Goal: Navigation & Orientation: Find specific page/section

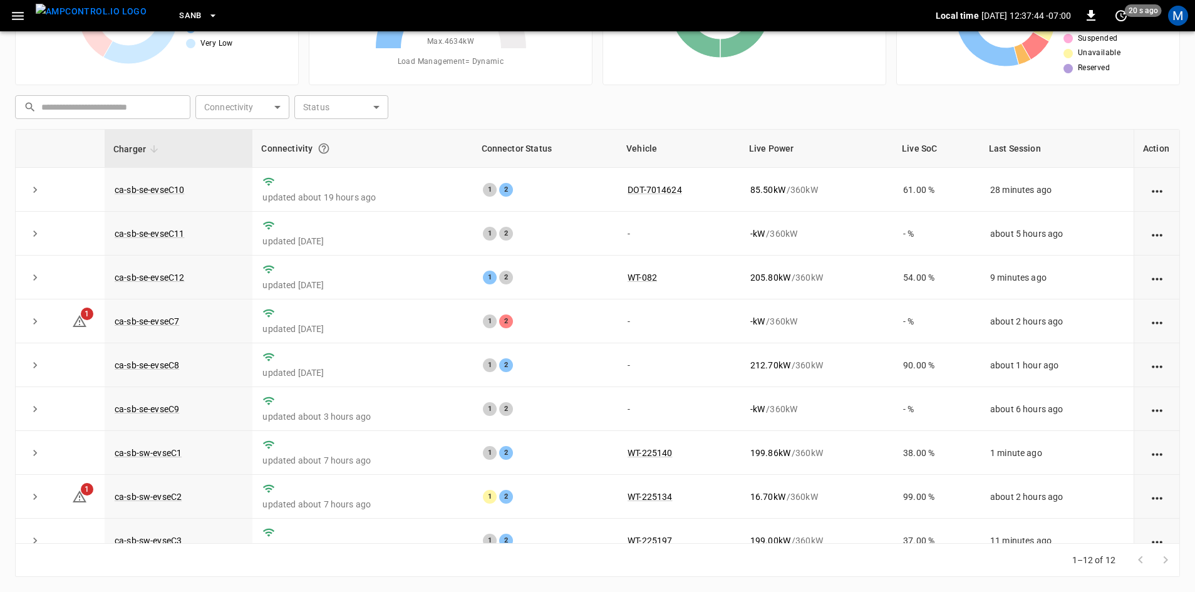
scroll to position [159, 0]
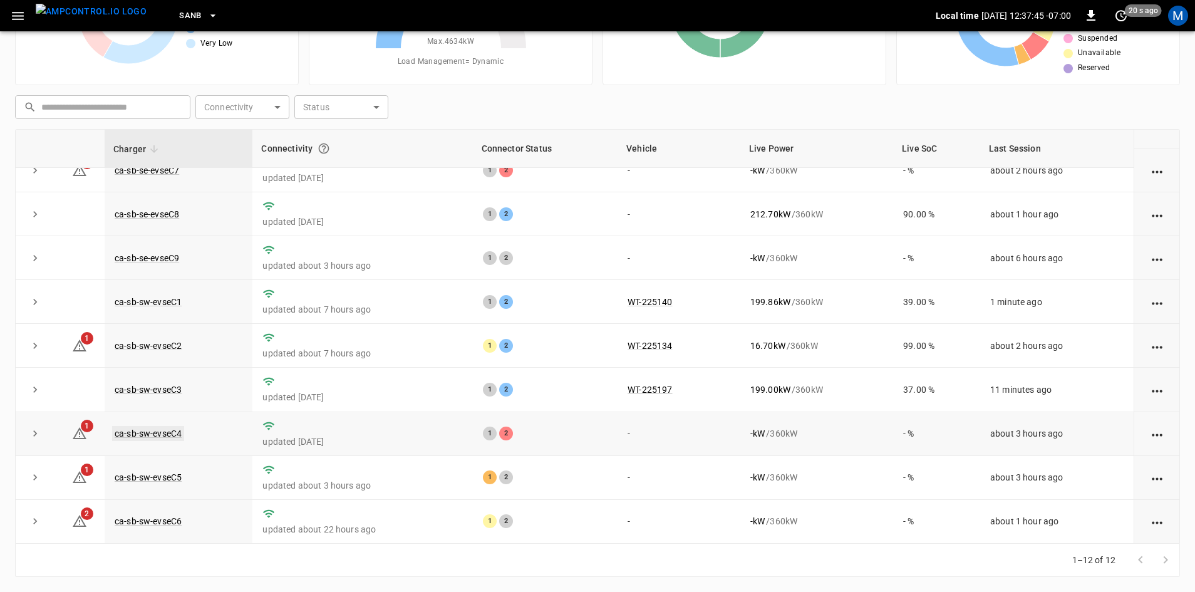
click at [155, 434] on link "ca-sb-sw-evseC4" at bounding box center [148, 433] width 72 height 15
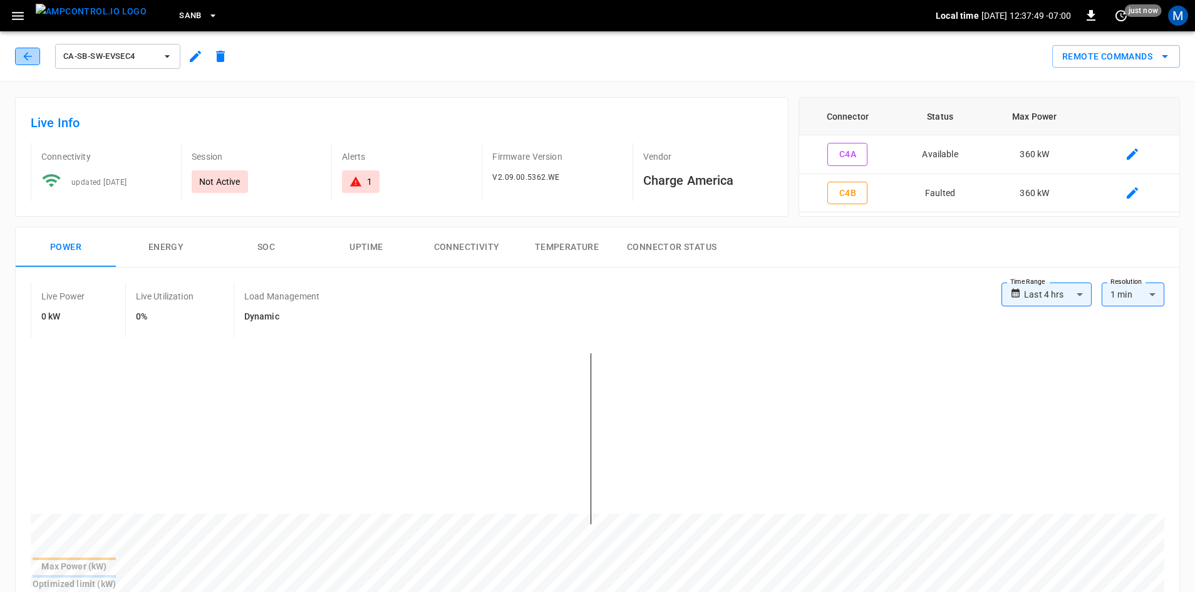
click at [19, 60] on button "button" at bounding box center [27, 57] width 25 height 18
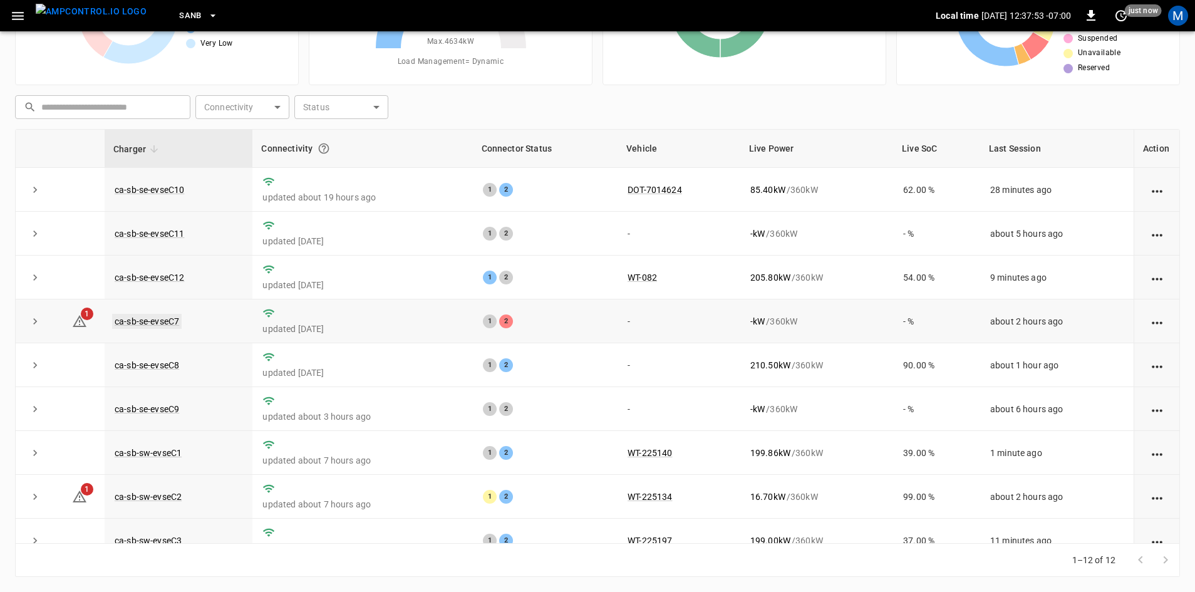
click at [160, 328] on link "ca-sb-se-evseC7" at bounding box center [147, 321] width 70 height 15
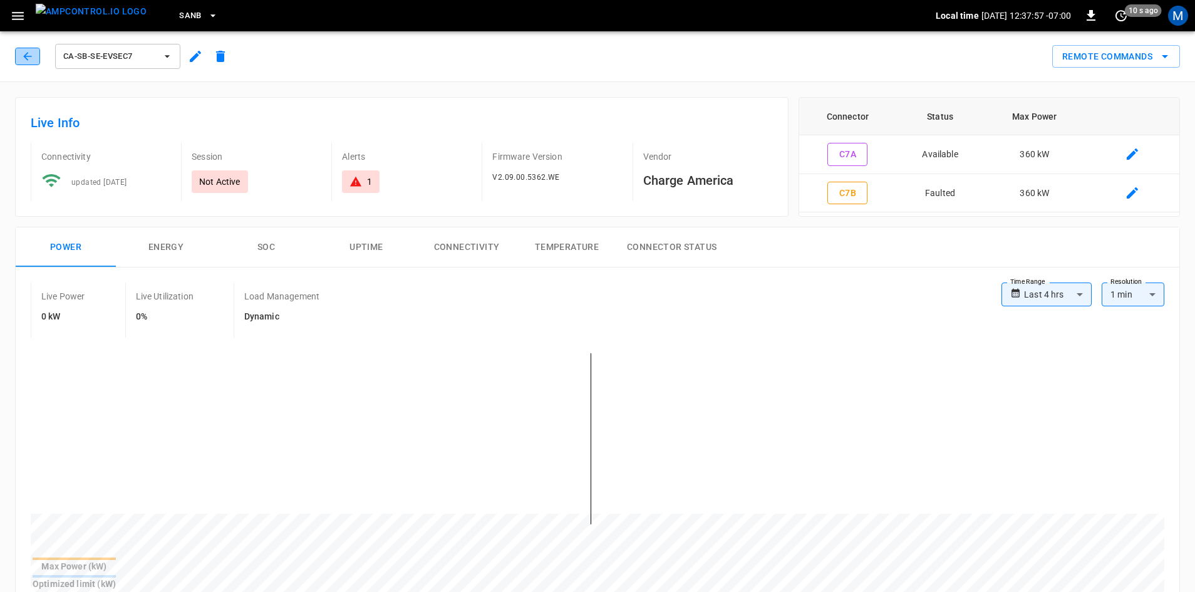
click at [16, 55] on button "button" at bounding box center [27, 57] width 25 height 18
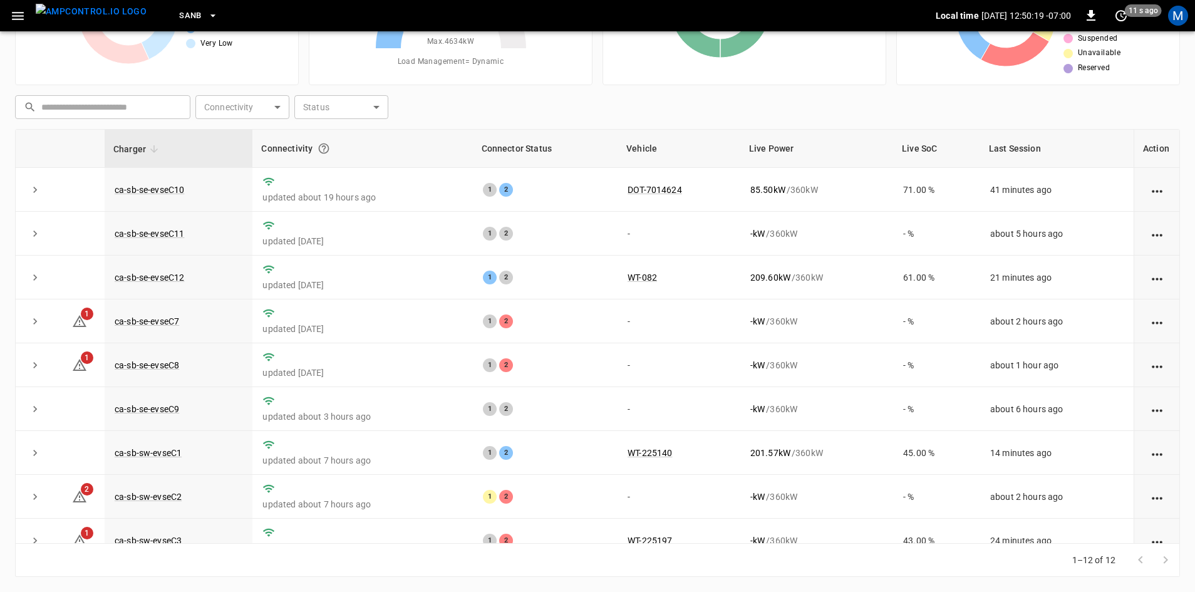
scroll to position [159, 0]
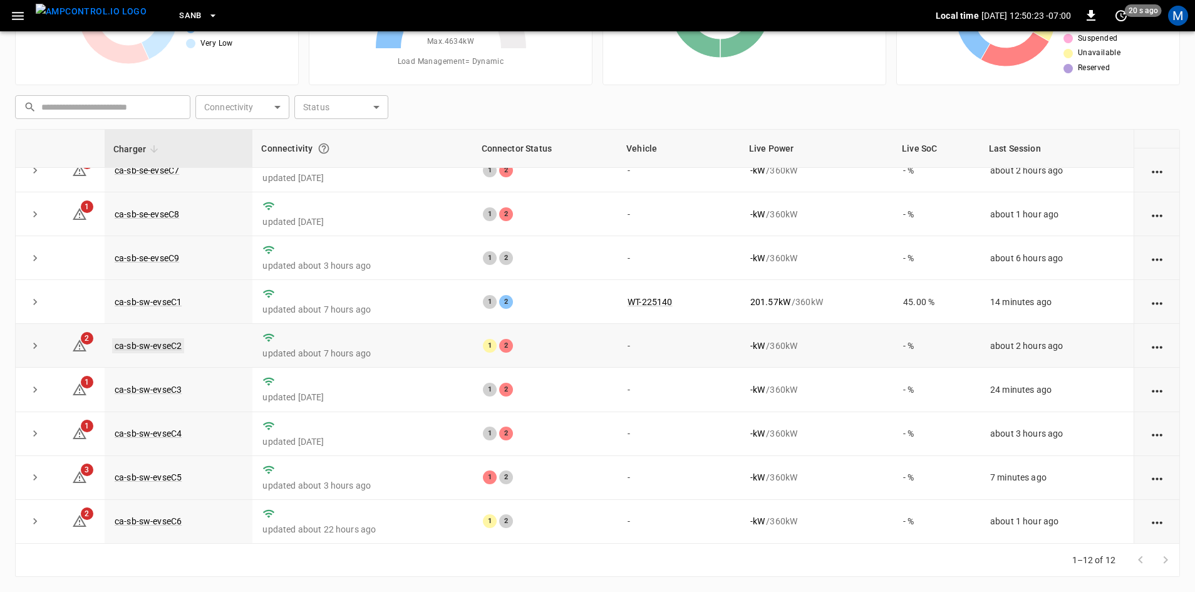
click at [174, 342] on link "ca-sb-sw-evseC2" at bounding box center [148, 345] width 72 height 15
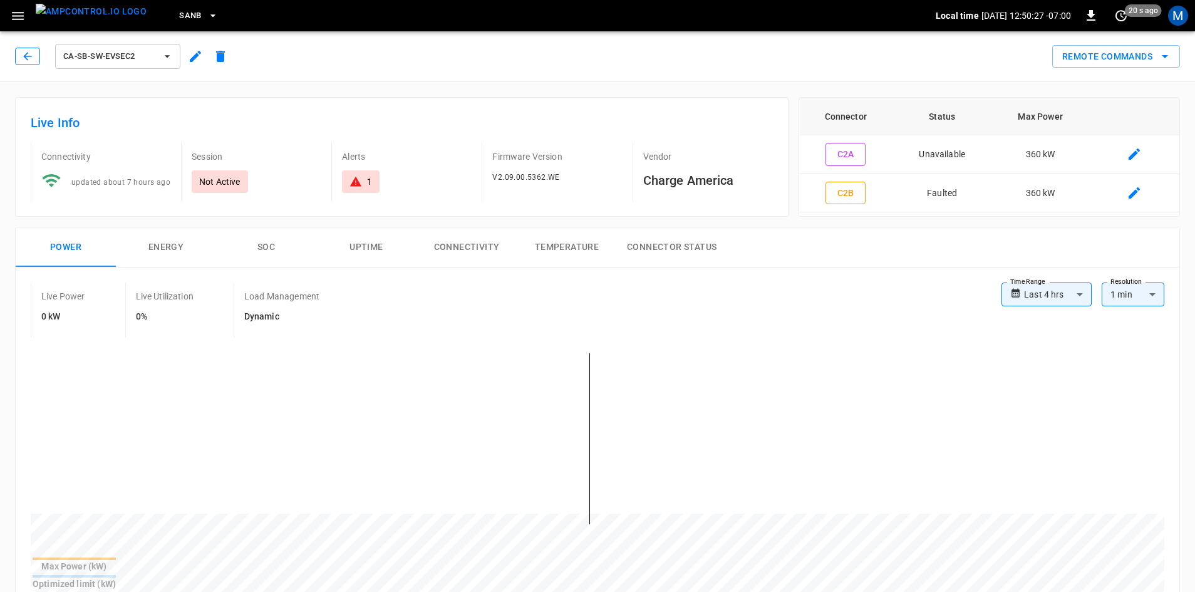
click at [28, 56] on icon "button" at bounding box center [27, 56] width 13 height 13
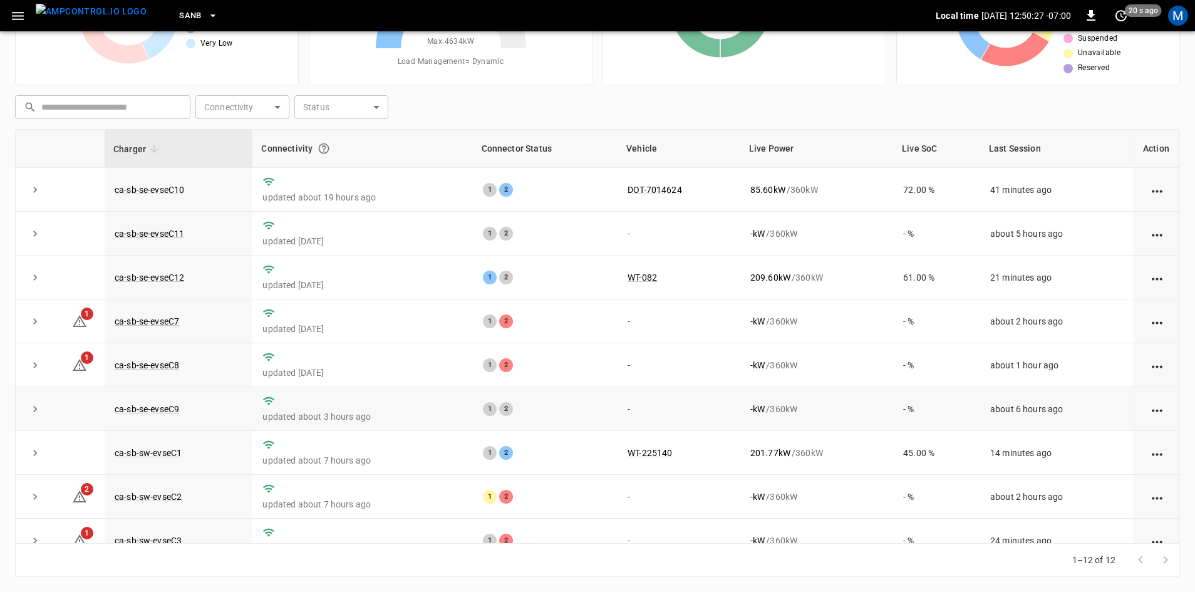
scroll to position [159, 0]
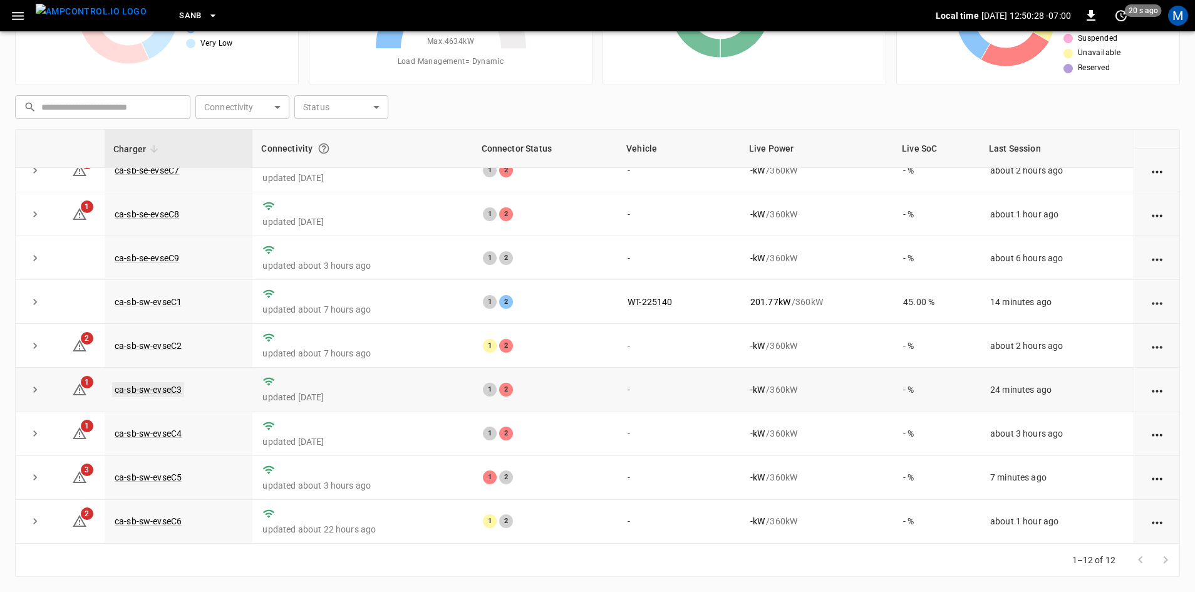
click at [169, 392] on link "ca-sb-sw-evseC3" at bounding box center [148, 389] width 72 height 15
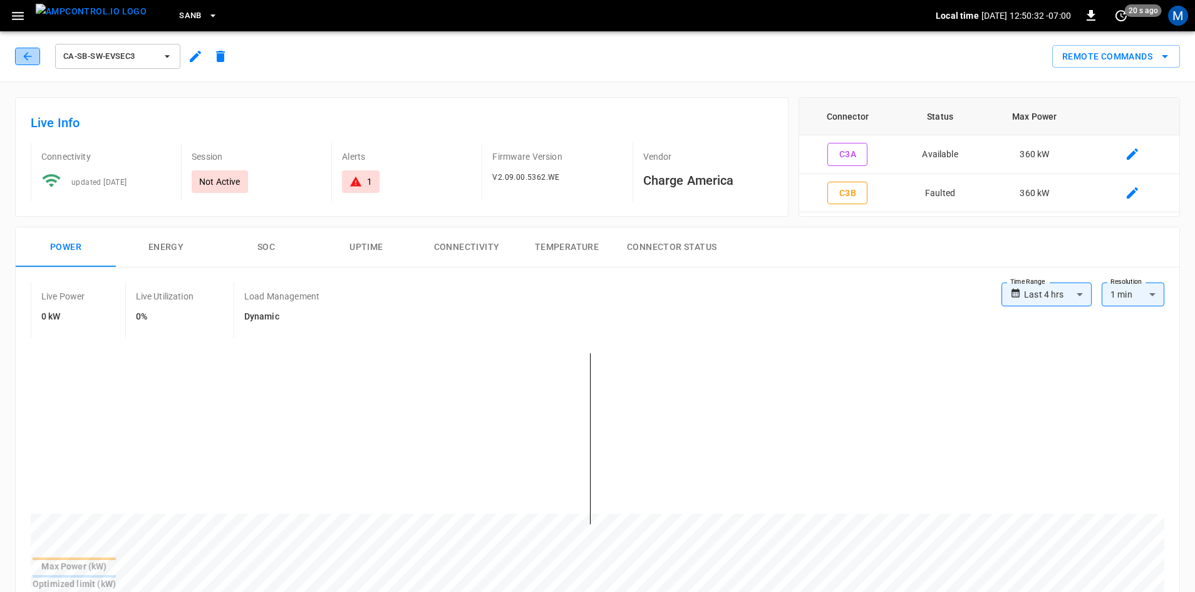
click at [19, 60] on button "button" at bounding box center [27, 57] width 25 height 18
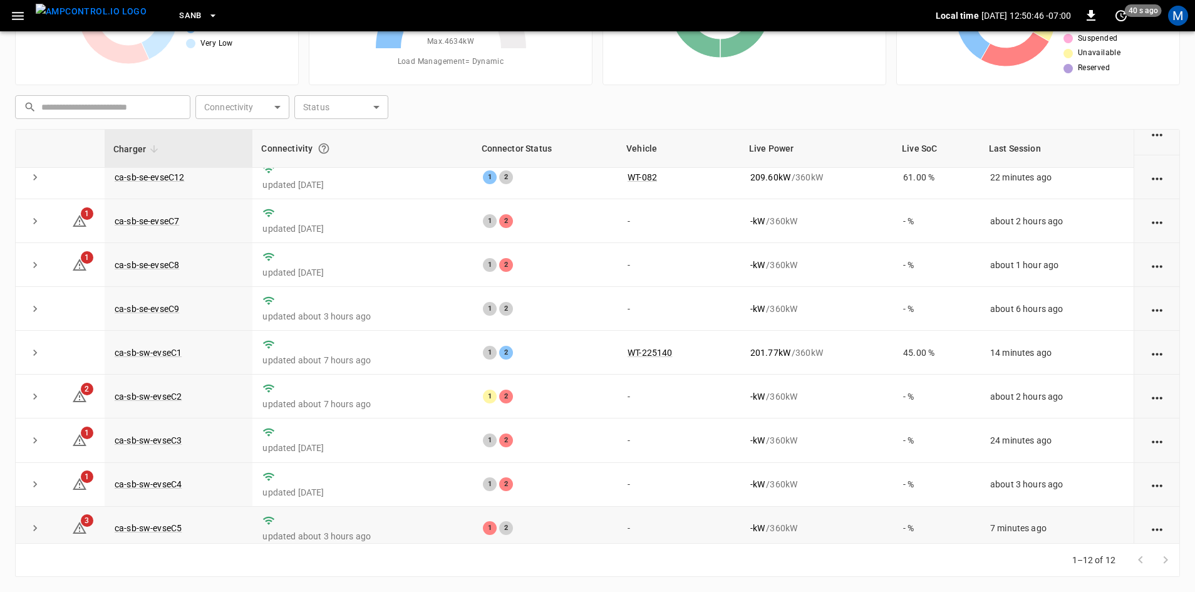
scroll to position [159, 0]
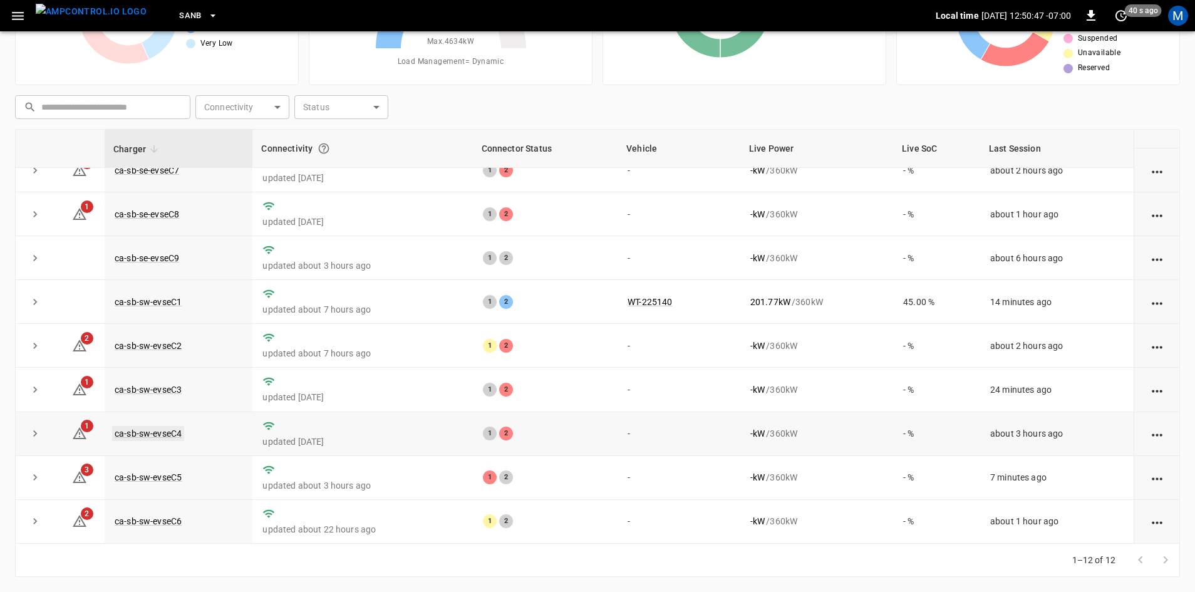
click at [160, 434] on link "ca-sb-sw-evseC4" at bounding box center [148, 433] width 72 height 15
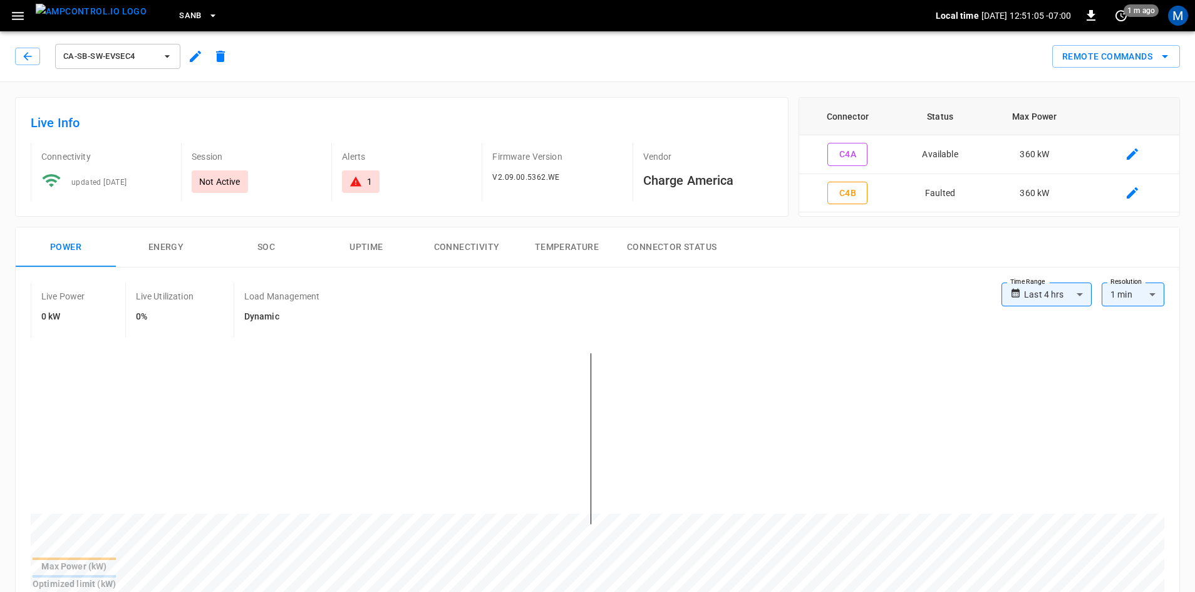
click at [26, 46] on div "ca-sb-sw-evseC4" at bounding box center [124, 56] width 218 height 30
click at [22, 60] on icon "button" at bounding box center [27, 56] width 13 height 13
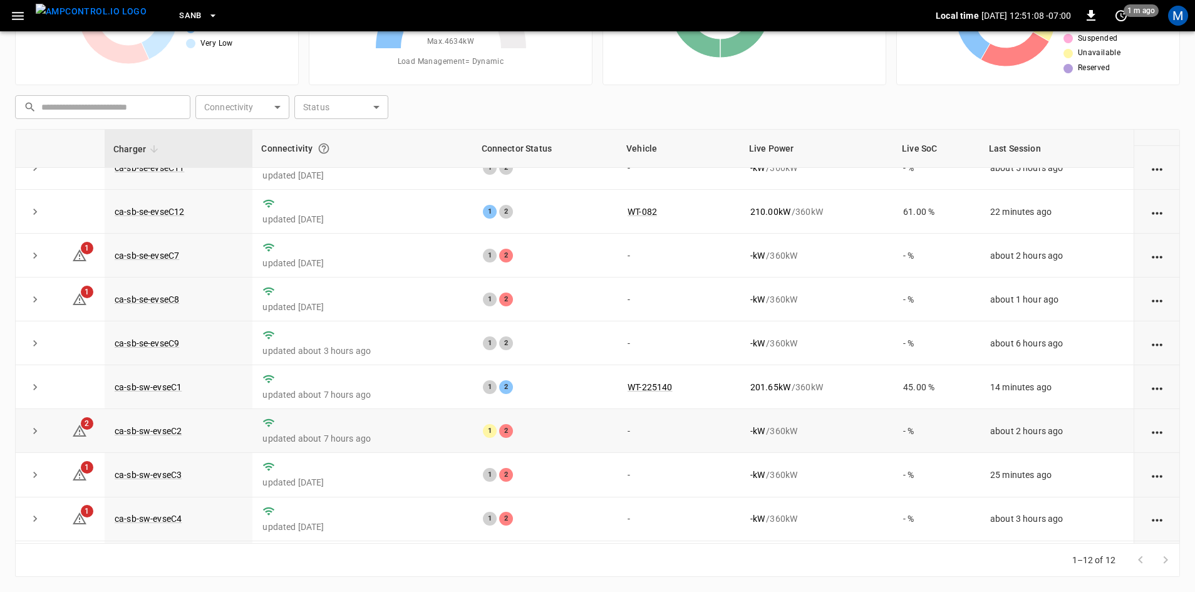
scroll to position [159, 0]
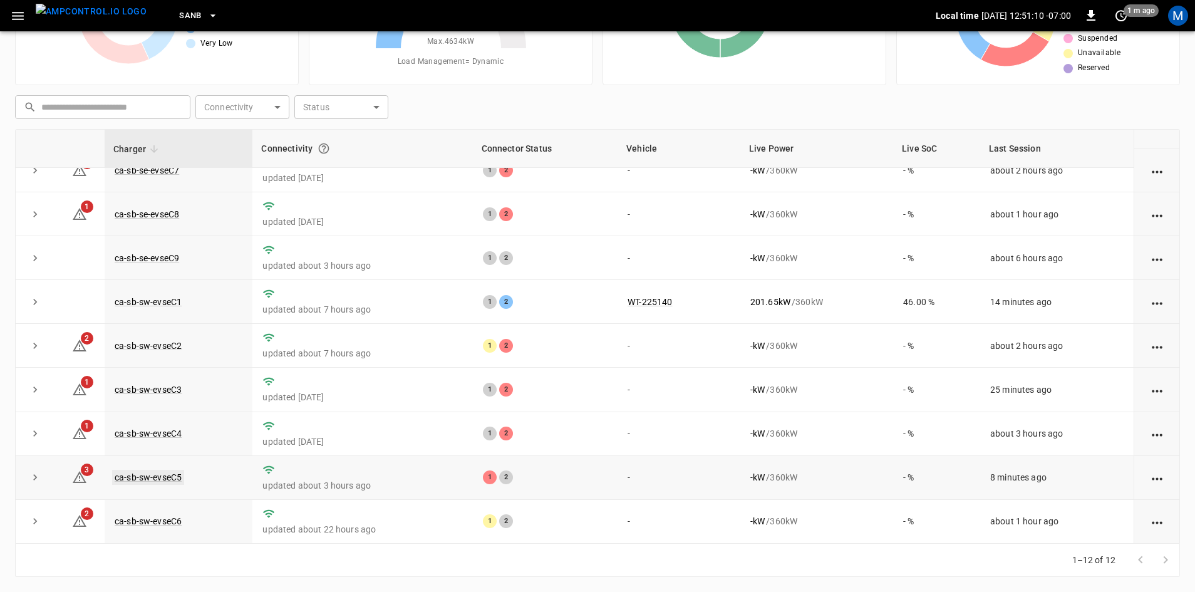
click at [167, 475] on link "ca-sb-sw-evseC5" at bounding box center [148, 477] width 72 height 15
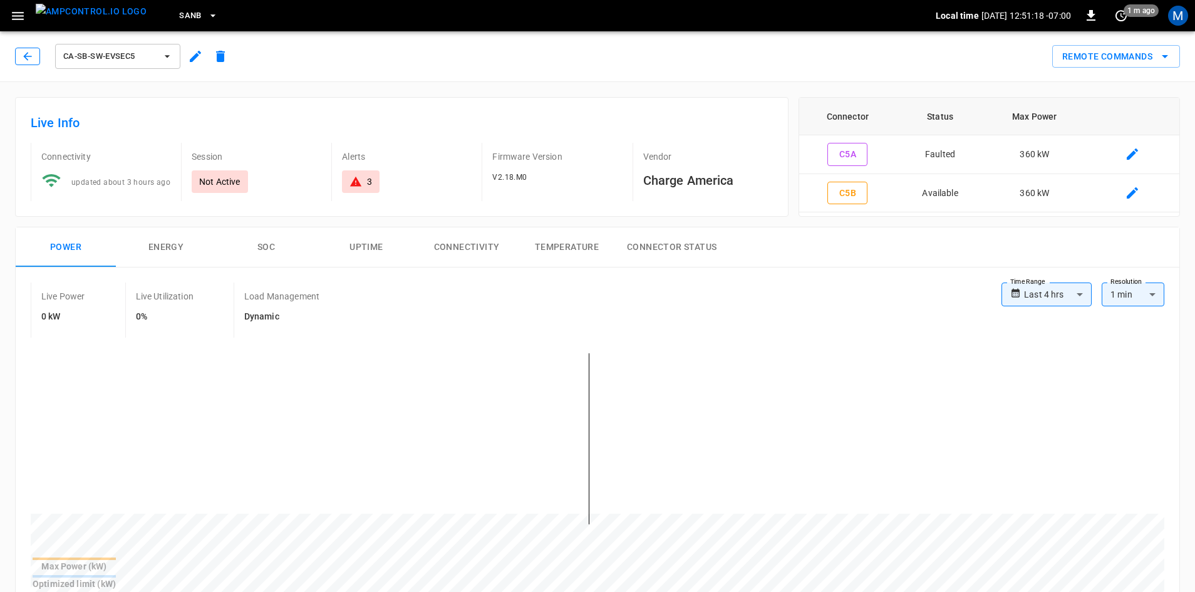
click at [30, 54] on icon "button" at bounding box center [27, 56] width 13 height 13
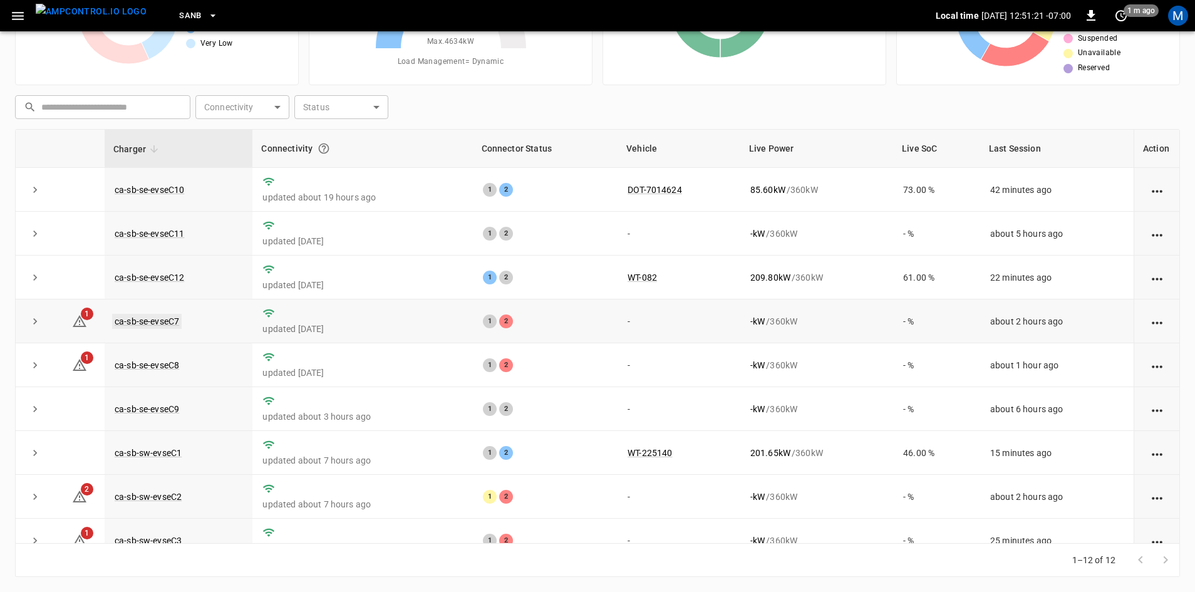
click at [152, 319] on link "ca-sb-se-evseC7" at bounding box center [147, 321] width 70 height 15
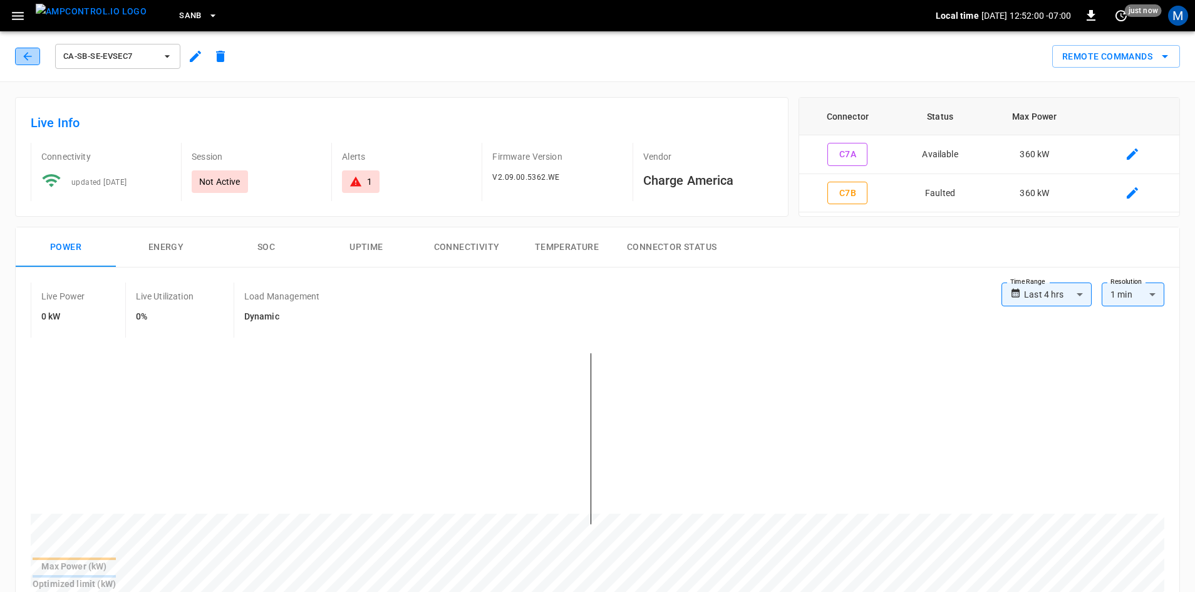
click at [38, 61] on button "button" at bounding box center [27, 57] width 25 height 18
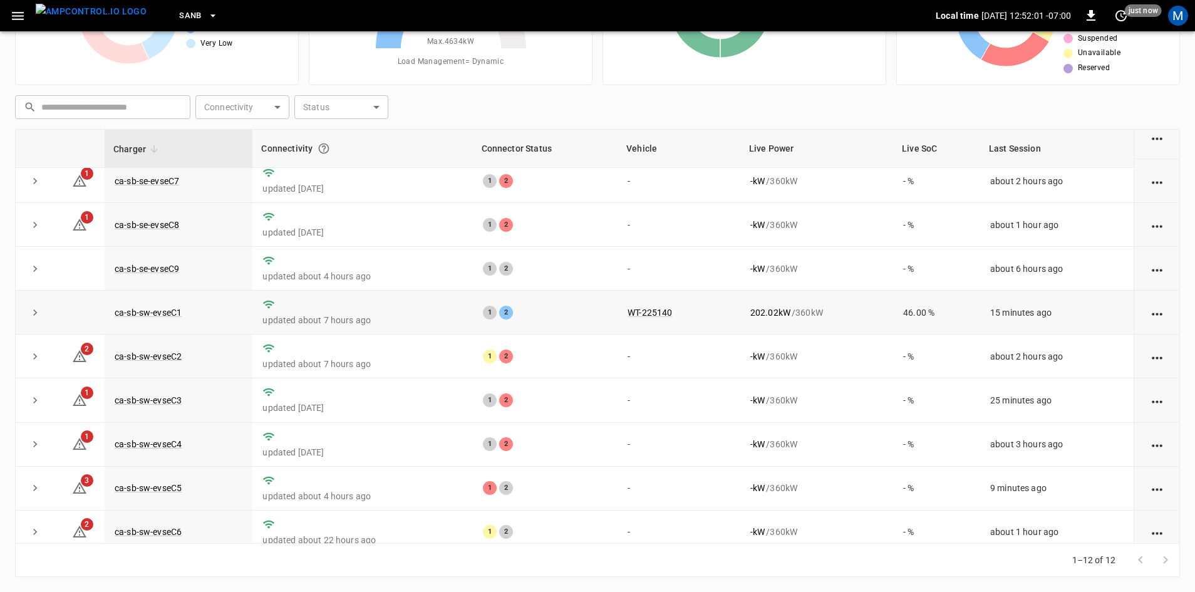
scroll to position [159, 0]
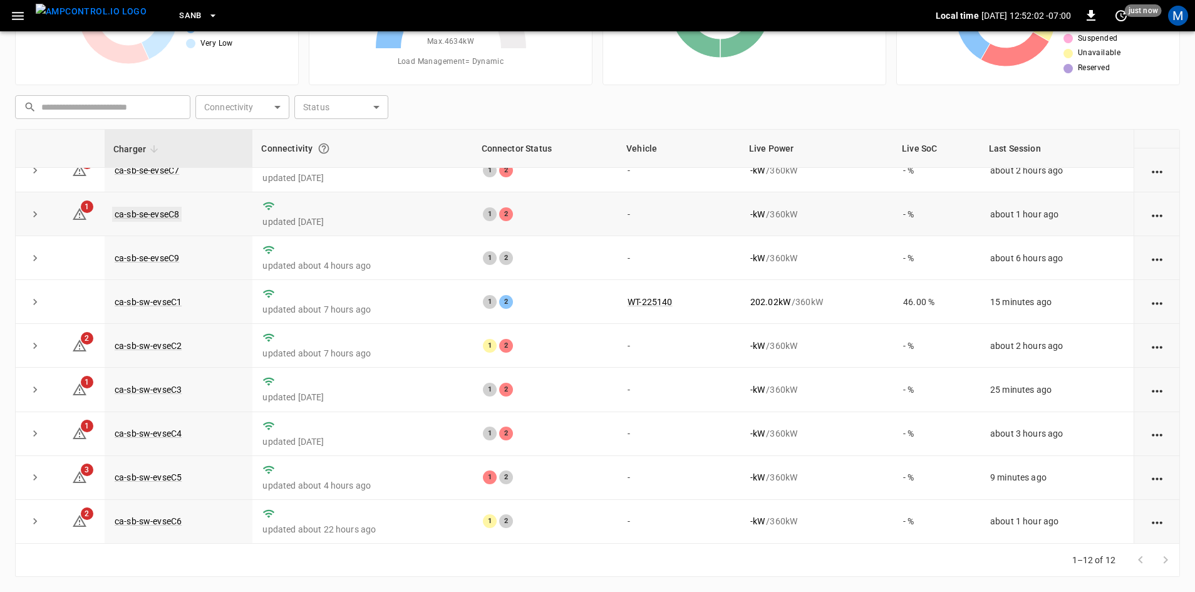
click at [165, 209] on link "ca-sb-se-evseC8" at bounding box center [147, 214] width 70 height 15
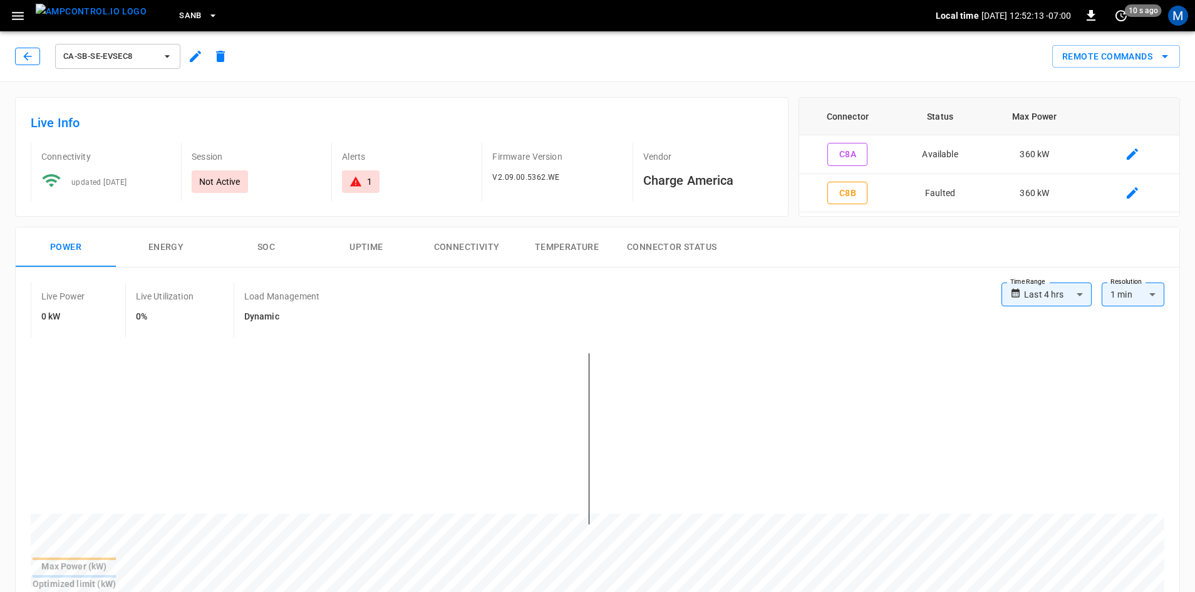
click at [29, 60] on icon "button" at bounding box center [27, 56] width 13 height 13
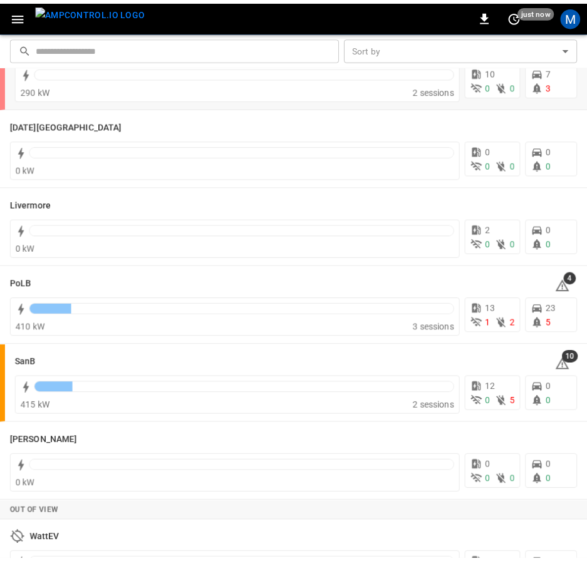
scroll to position [235, 0]
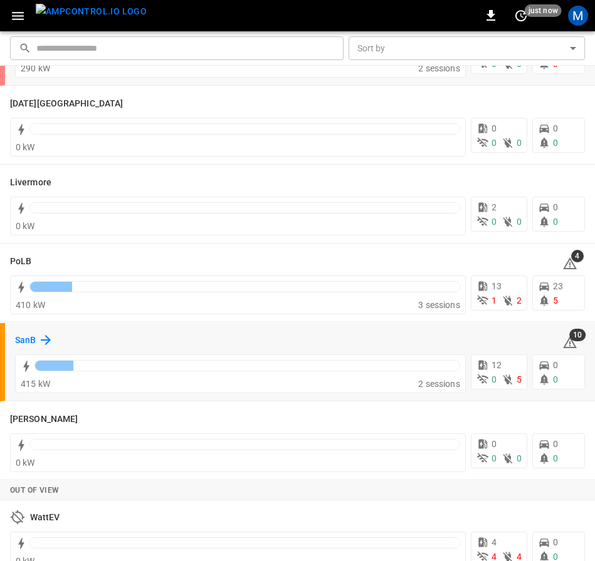
click at [23, 340] on h6 "SanB" at bounding box center [25, 341] width 21 height 14
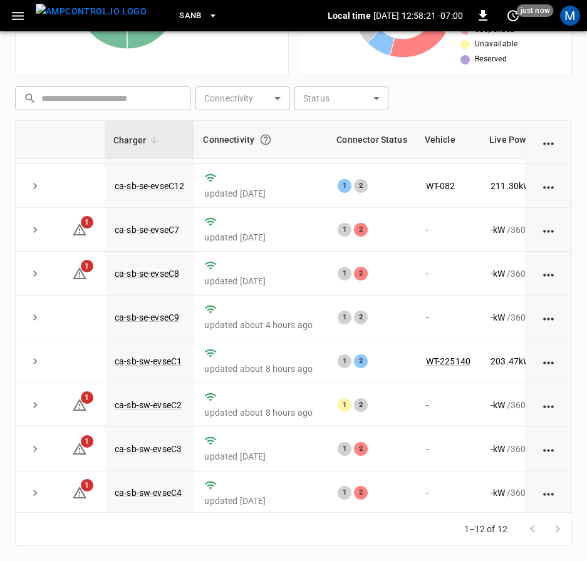
scroll to position [80, 0]
